Goal: Check status

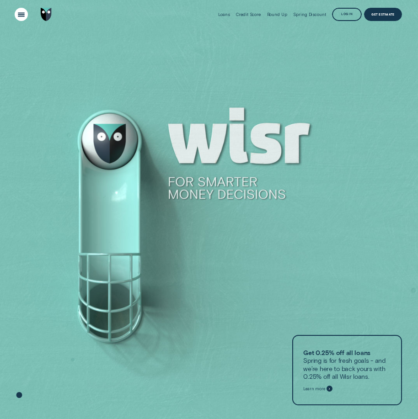
click at [18, 17] on div "Open Menu" at bounding box center [21, 14] width 19 height 19
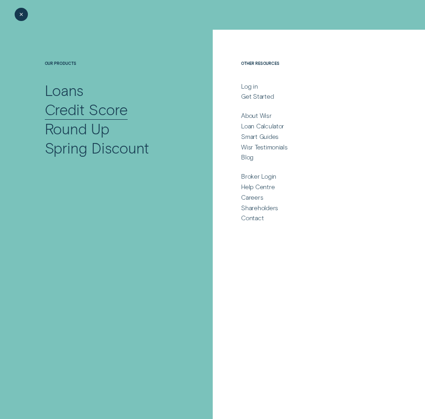
click at [105, 107] on div "Credit Score" at bounding box center [86, 109] width 83 height 19
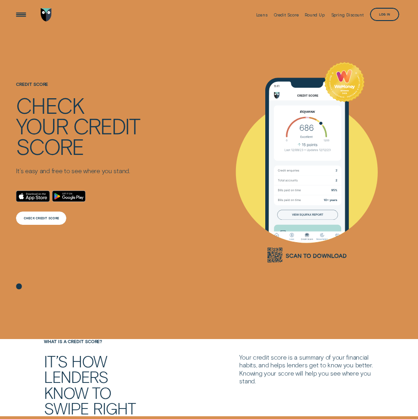
click at [48, 216] on div "CHECK CREDIT SCORE" at bounding box center [41, 218] width 50 height 13
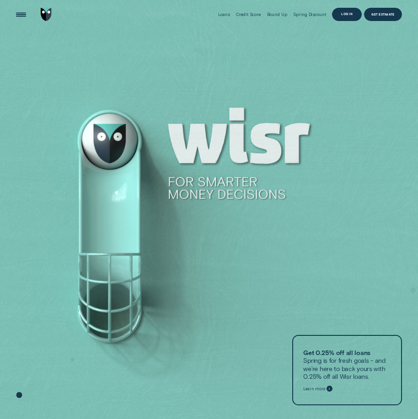
click at [346, 10] on div "Log in" at bounding box center [347, 14] width 30 height 13
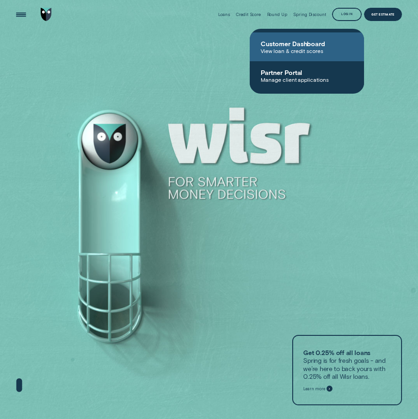
click at [303, 46] on span "Customer Dashboard" at bounding box center [306, 44] width 92 height 8
